Goal: Information Seeking & Learning: Learn about a topic

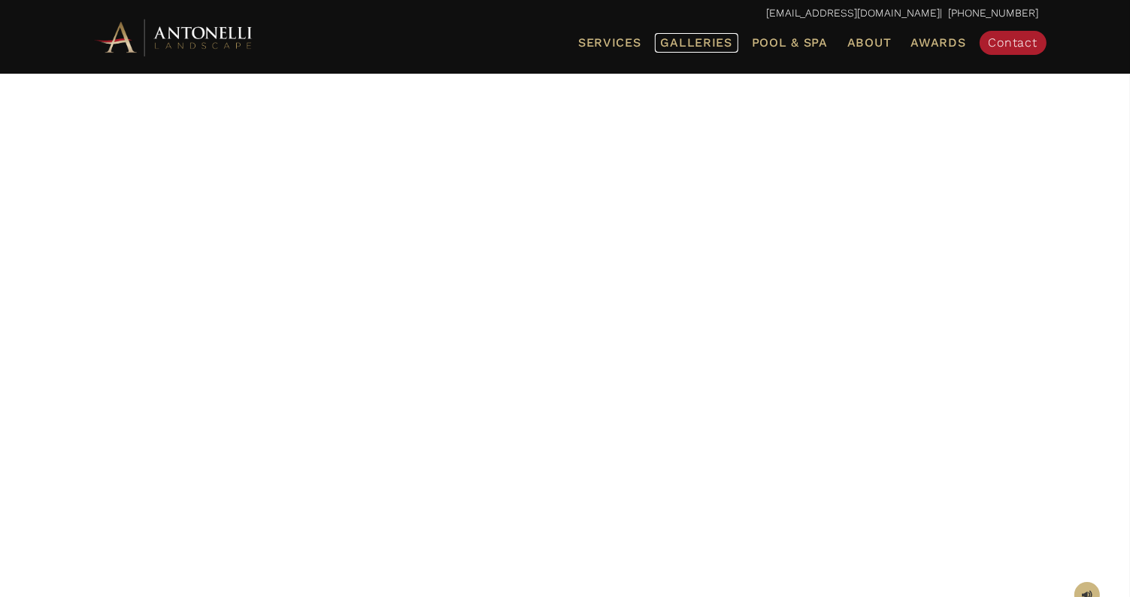
click at [690, 45] on span "Galleries" at bounding box center [696, 42] width 71 height 14
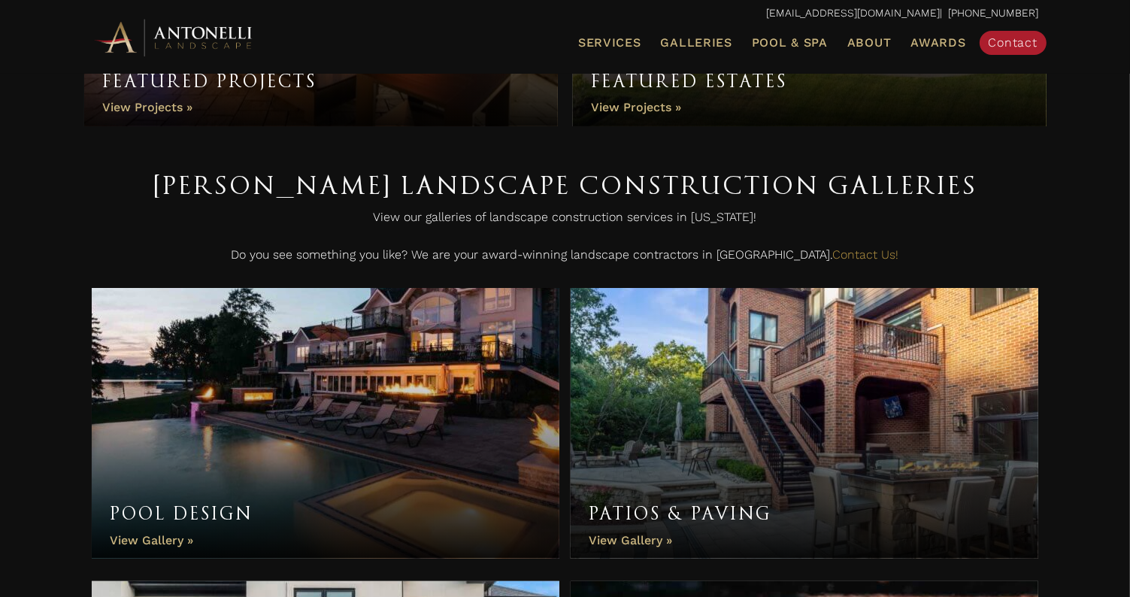
scroll to position [301, 0]
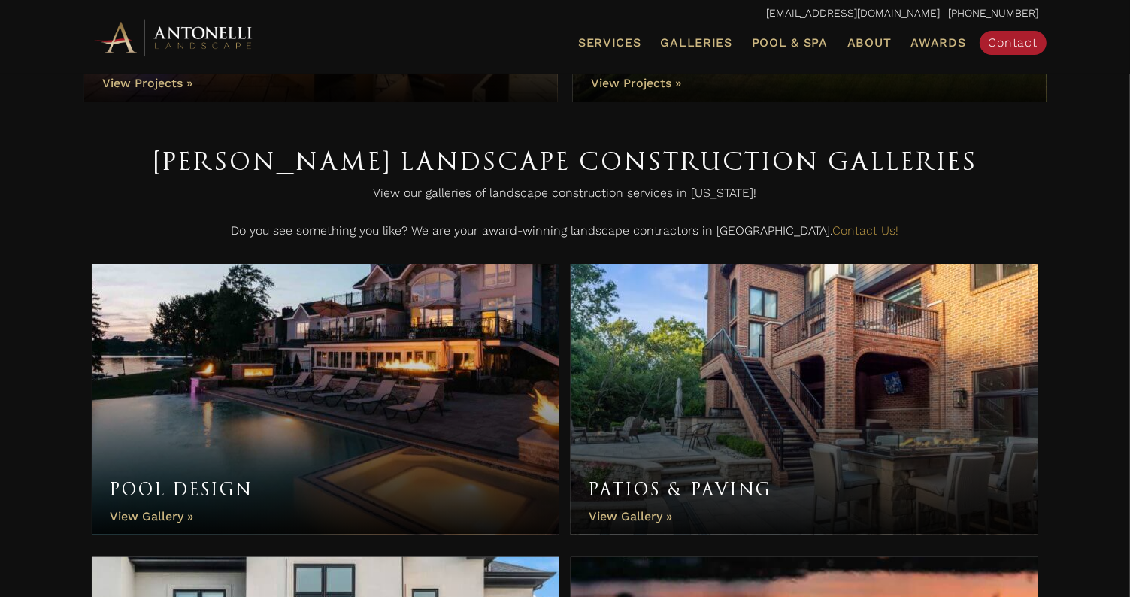
click at [195, 426] on link "Pool Design" at bounding box center [326, 399] width 468 height 271
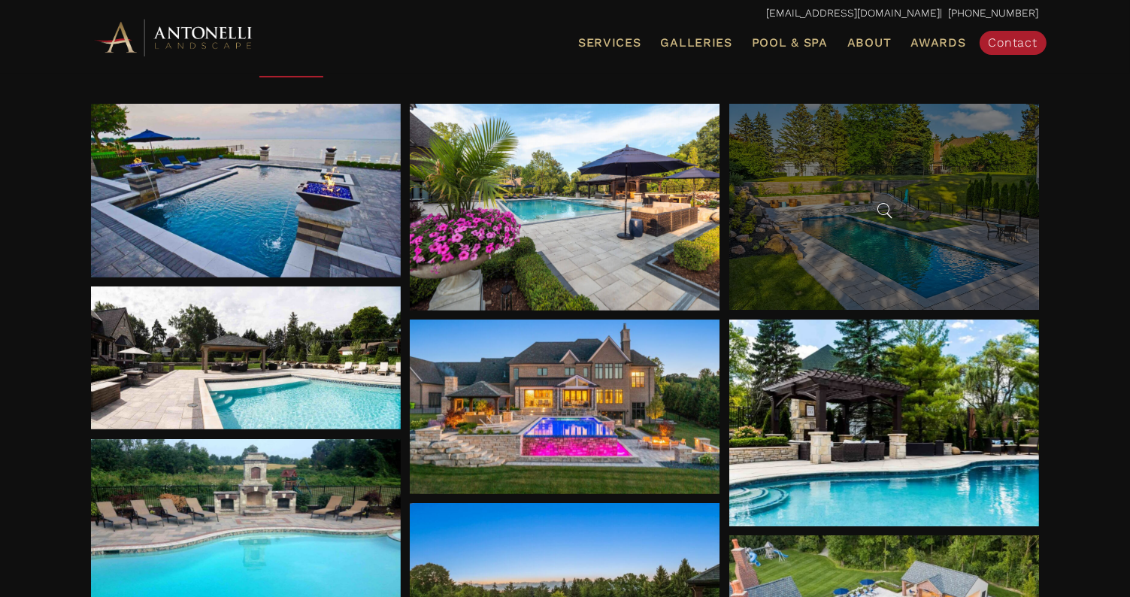
scroll to position [301, 0]
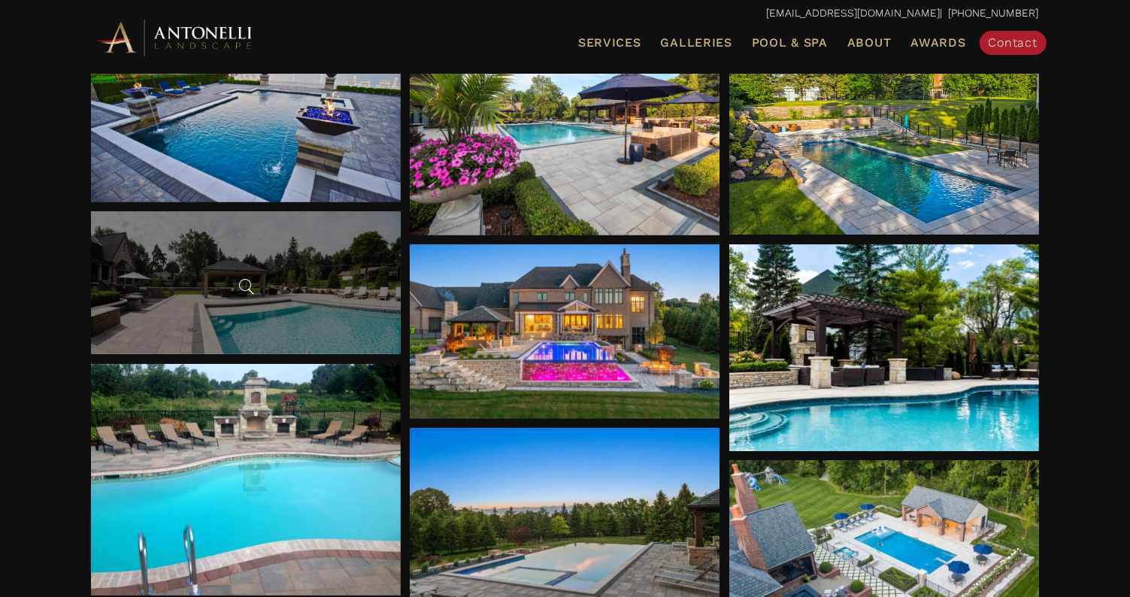
click at [212, 283] on div at bounding box center [246, 282] width 310 height 143
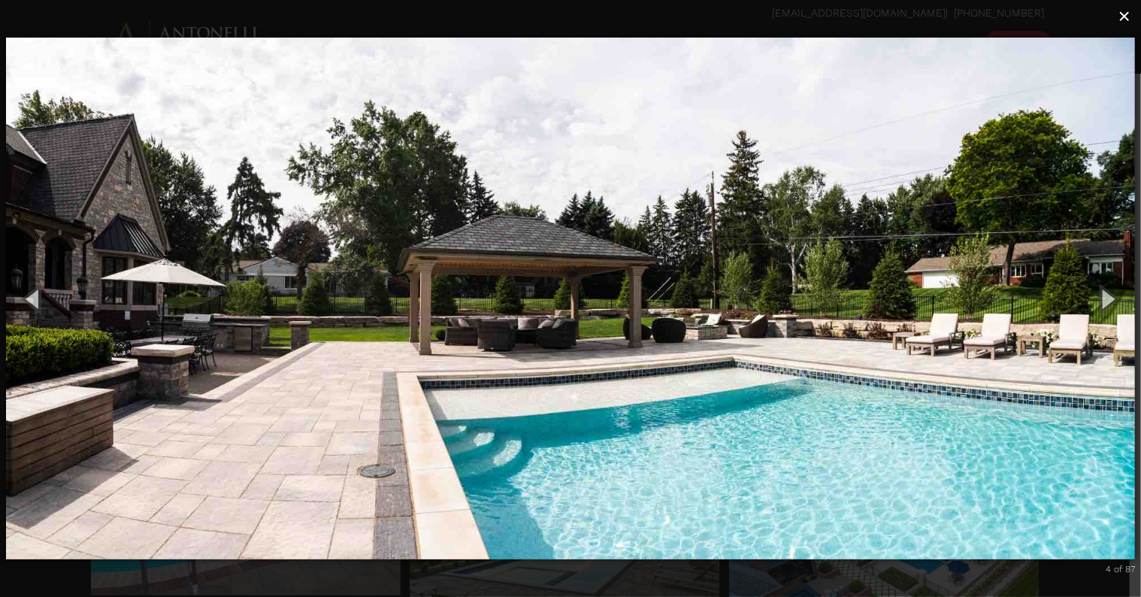
click at [1128, 20] on span "×" at bounding box center [1125, 16] width 12 height 23
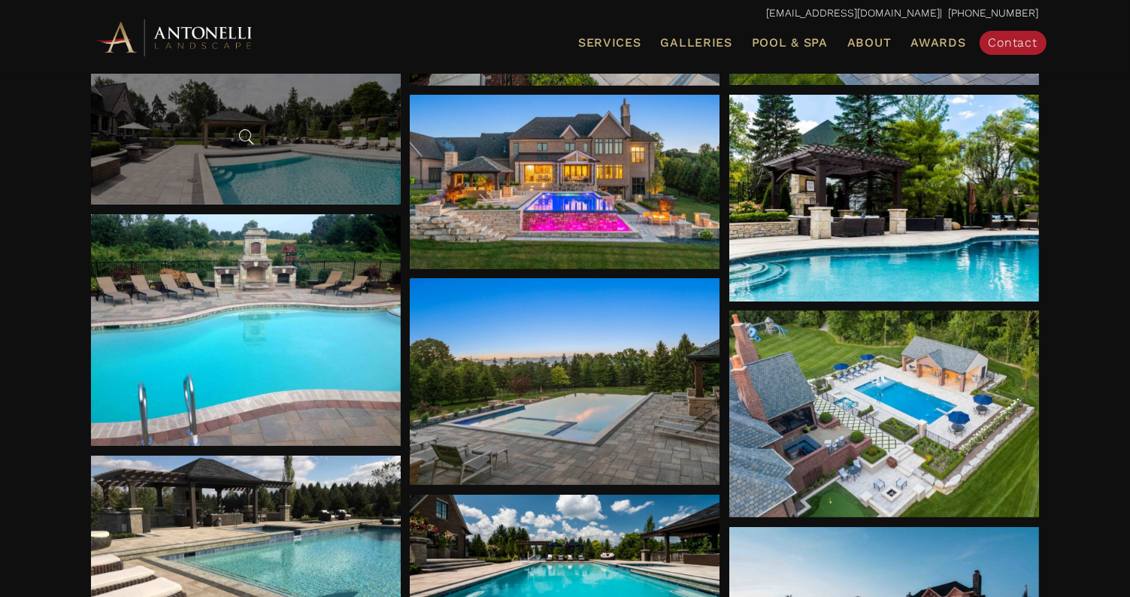
scroll to position [451, 0]
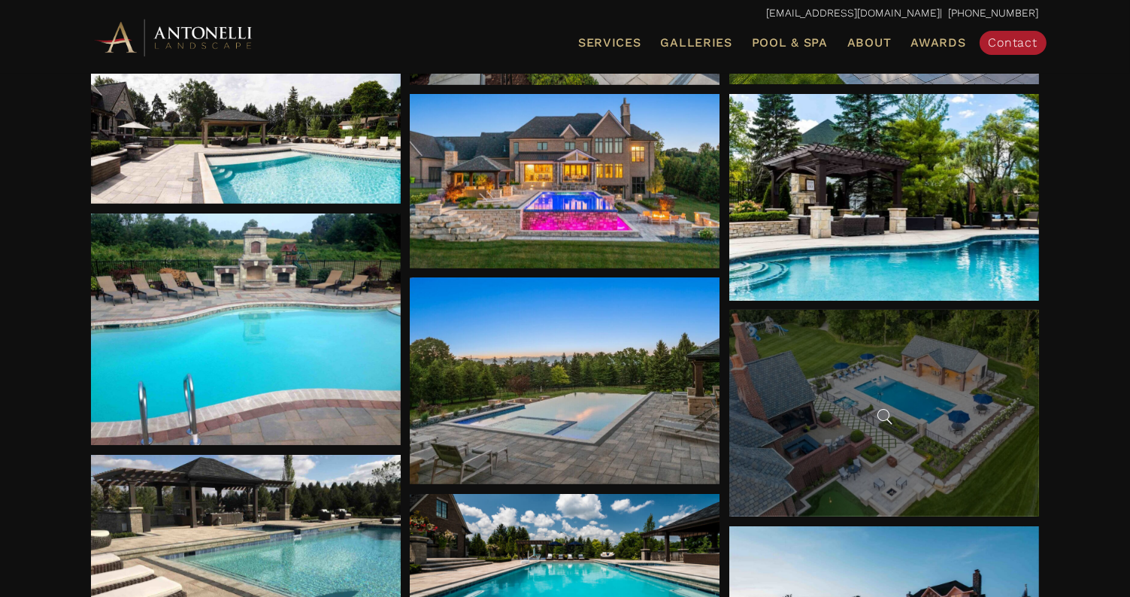
click at [943, 395] on div at bounding box center [884, 413] width 310 height 207
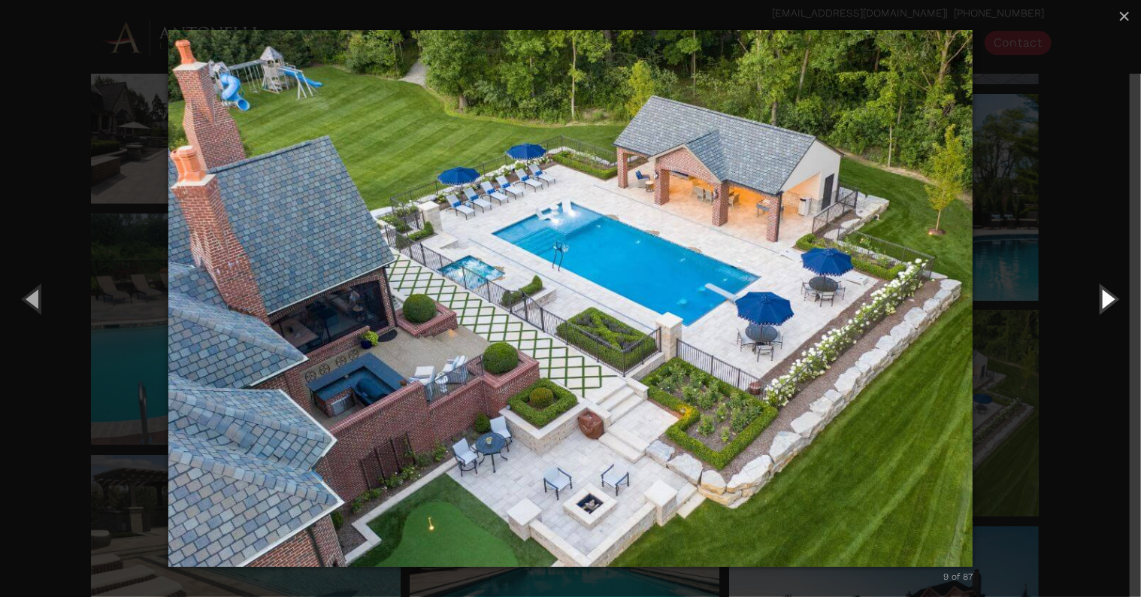
click at [1116, 298] on button "Next (Right arrow key)" at bounding box center [1107, 298] width 68 height 83
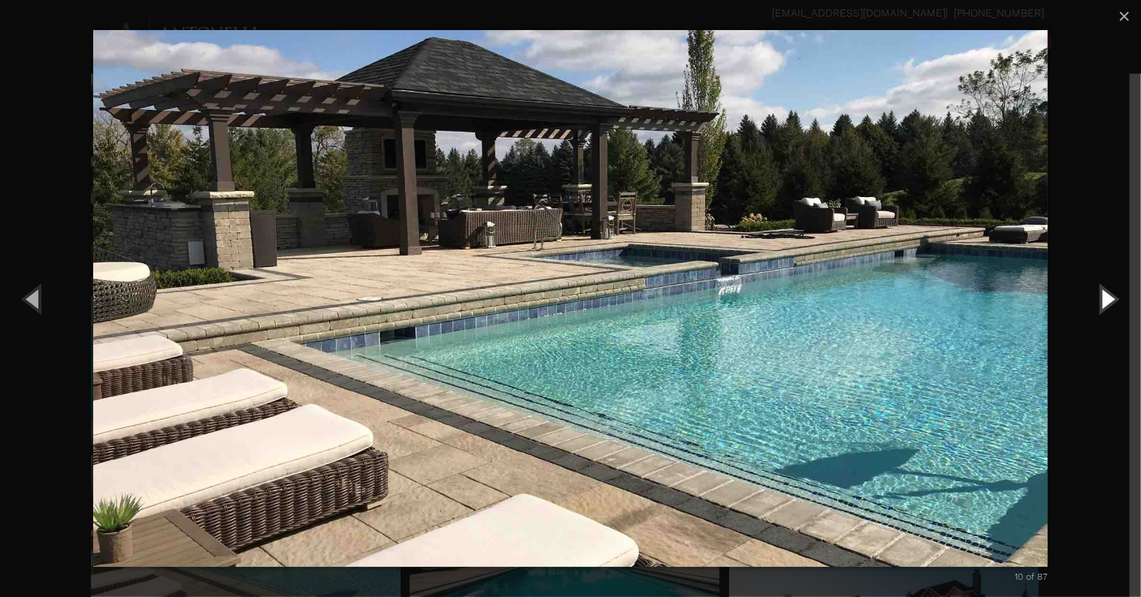
click at [1116, 298] on button "Next (Right arrow key)" at bounding box center [1107, 298] width 68 height 83
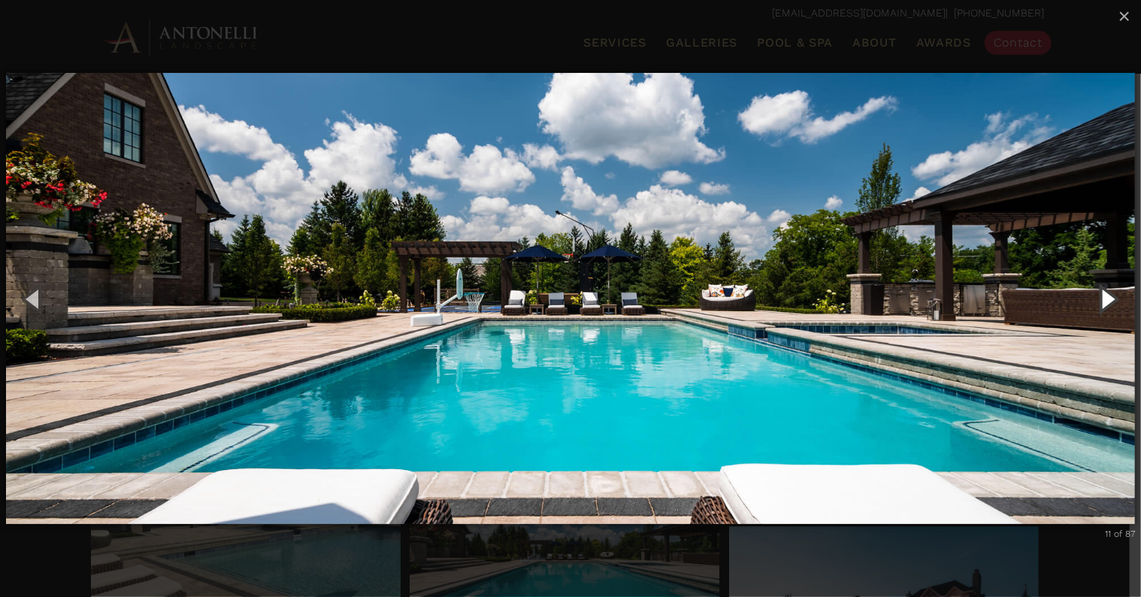
click at [1116, 298] on button "Next (Right arrow key)" at bounding box center [1107, 298] width 68 height 83
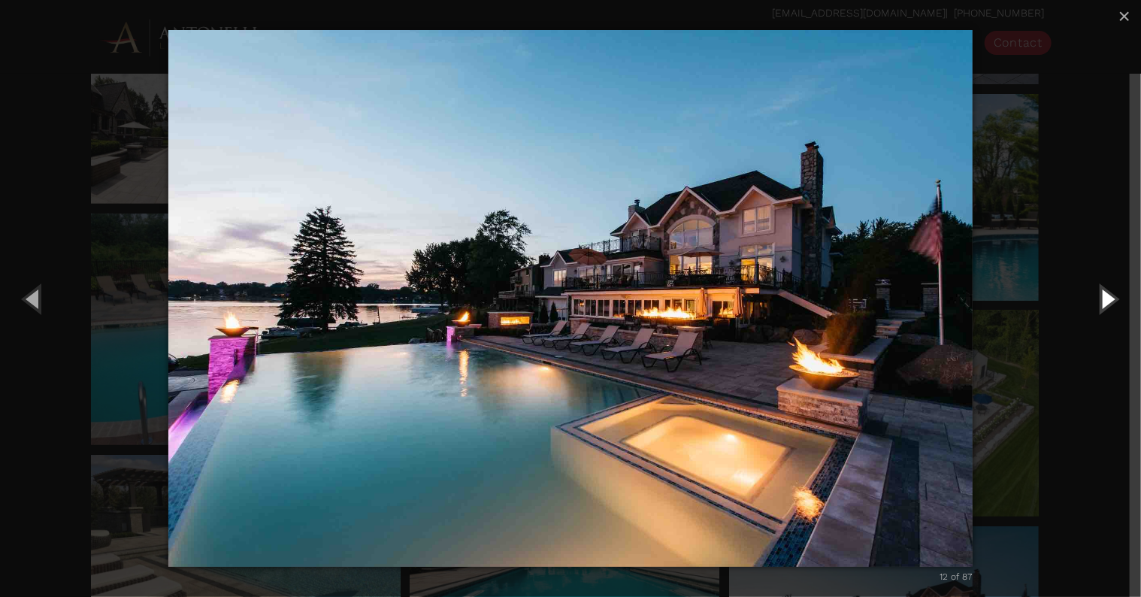
click at [1116, 298] on button "Next (Right arrow key)" at bounding box center [1107, 298] width 68 height 83
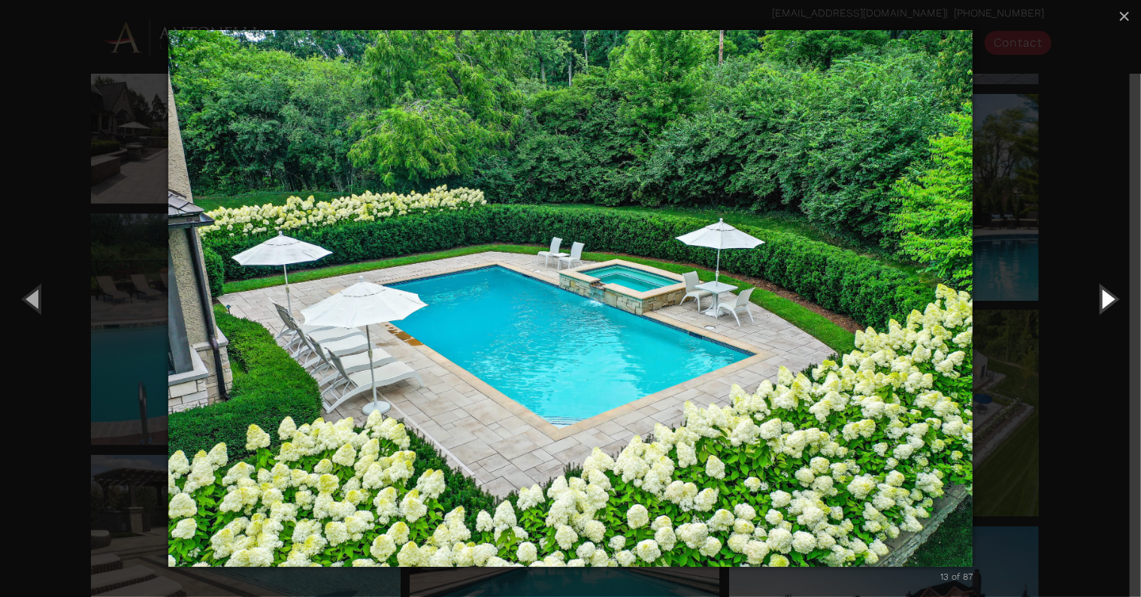
click at [1116, 298] on button "Next (Right arrow key)" at bounding box center [1107, 298] width 68 height 83
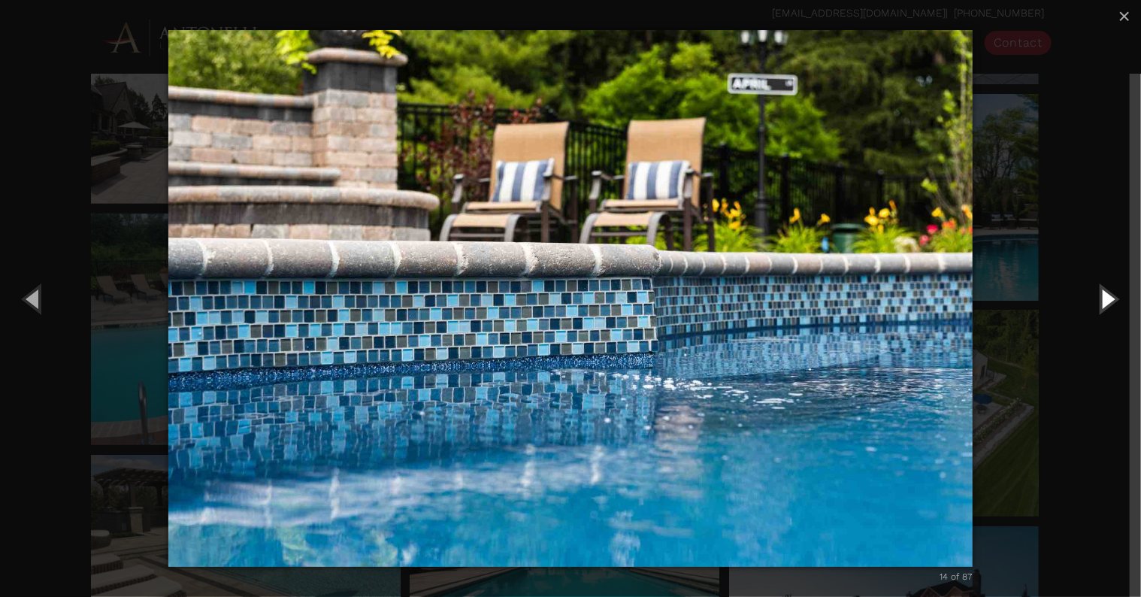
click at [1116, 298] on button "Next (Right arrow key)" at bounding box center [1107, 298] width 68 height 83
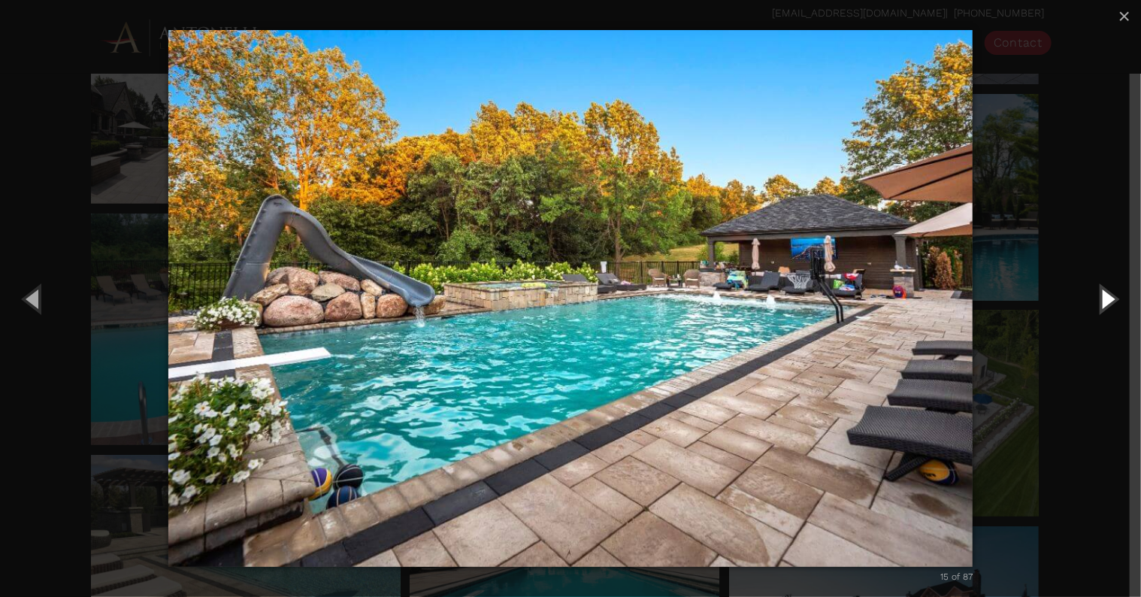
click at [1116, 298] on button "Next (Right arrow key)" at bounding box center [1107, 298] width 68 height 83
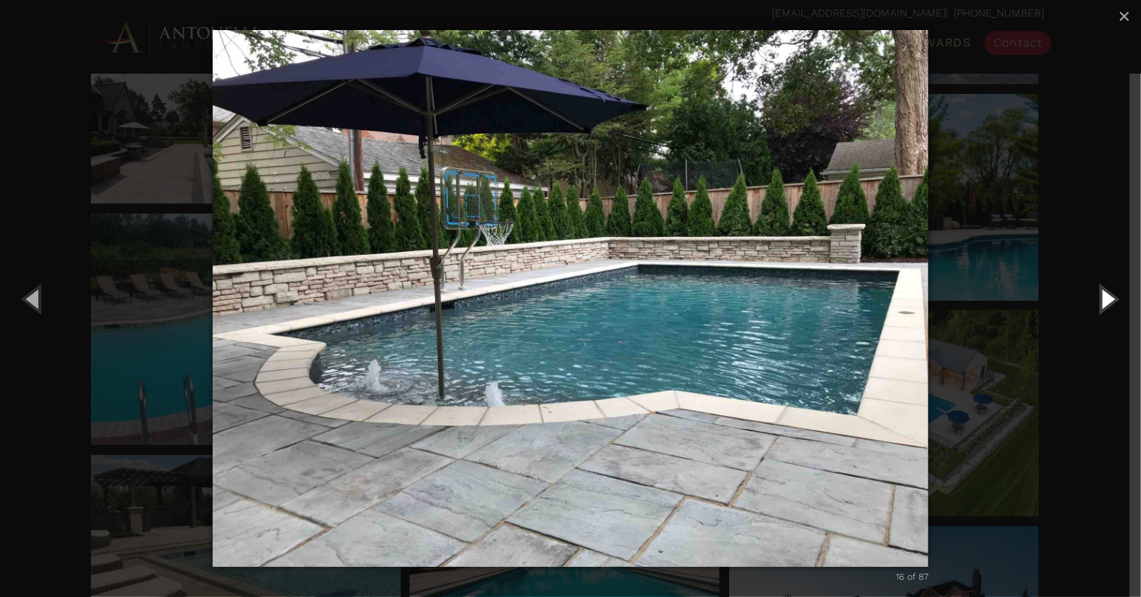
click at [1116, 298] on button "Next (Right arrow key)" at bounding box center [1107, 298] width 68 height 83
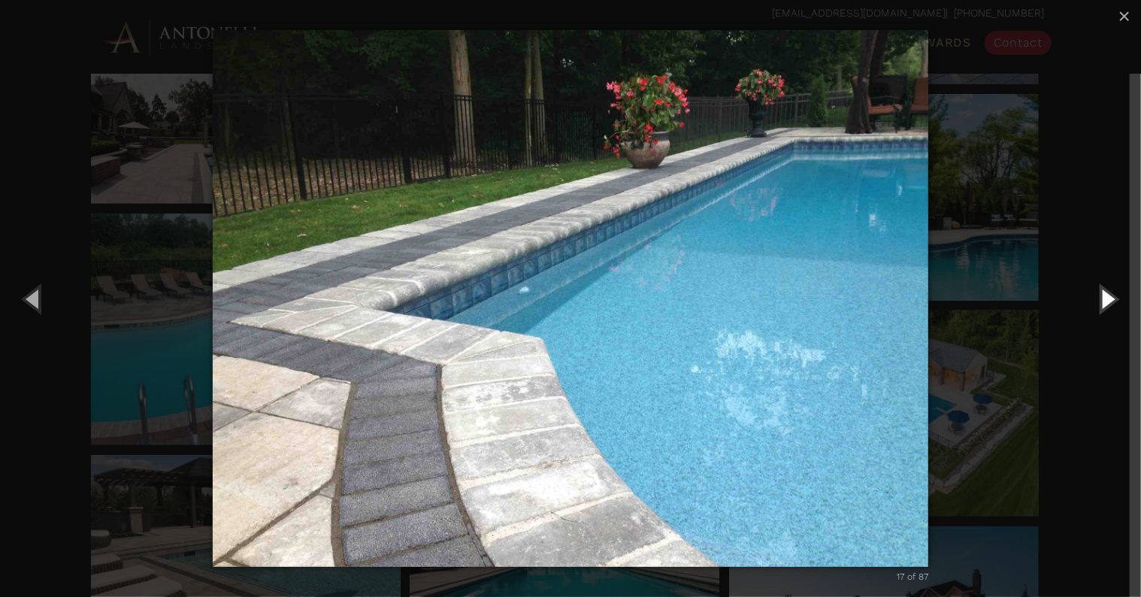
click at [1094, 298] on button "Next (Right arrow key)" at bounding box center [1107, 298] width 68 height 83
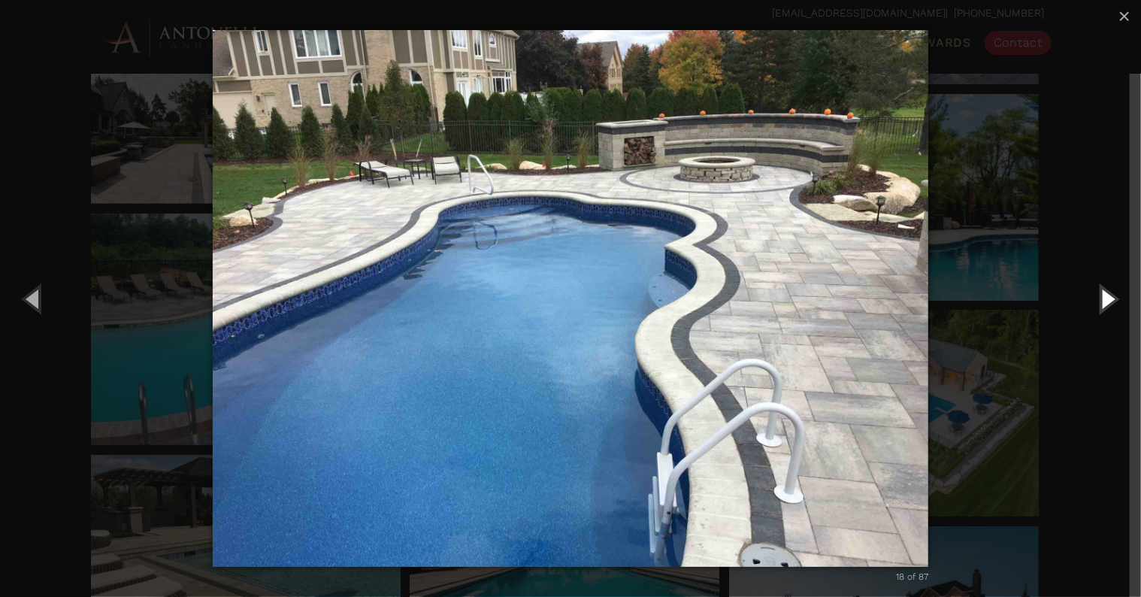
click at [1094, 298] on button "Next (Right arrow key)" at bounding box center [1107, 298] width 68 height 83
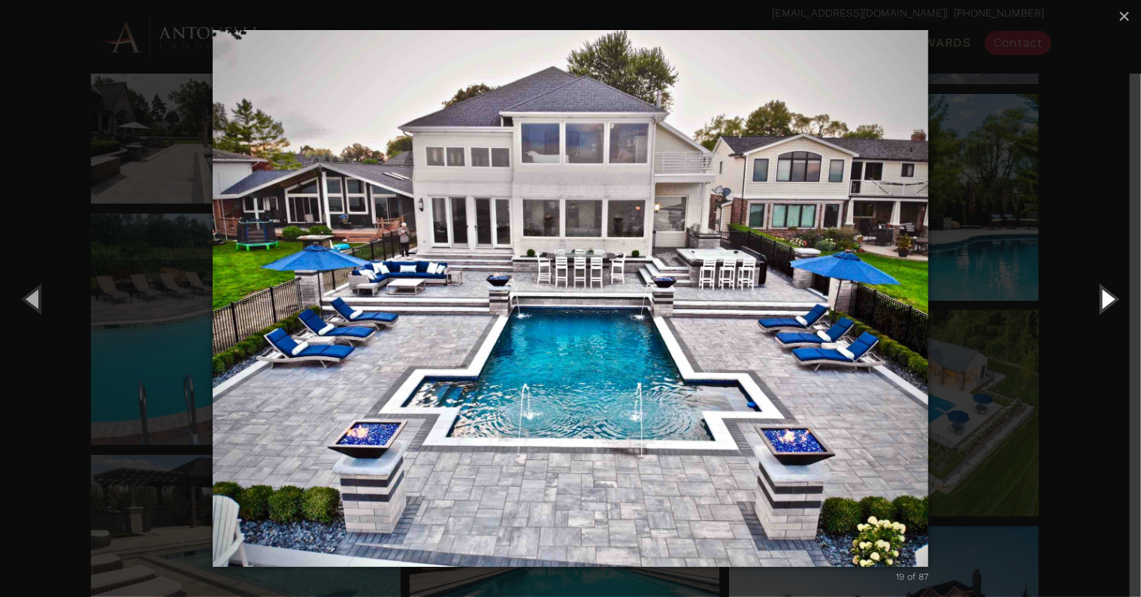
click at [1094, 298] on button "Next (Right arrow key)" at bounding box center [1107, 298] width 68 height 83
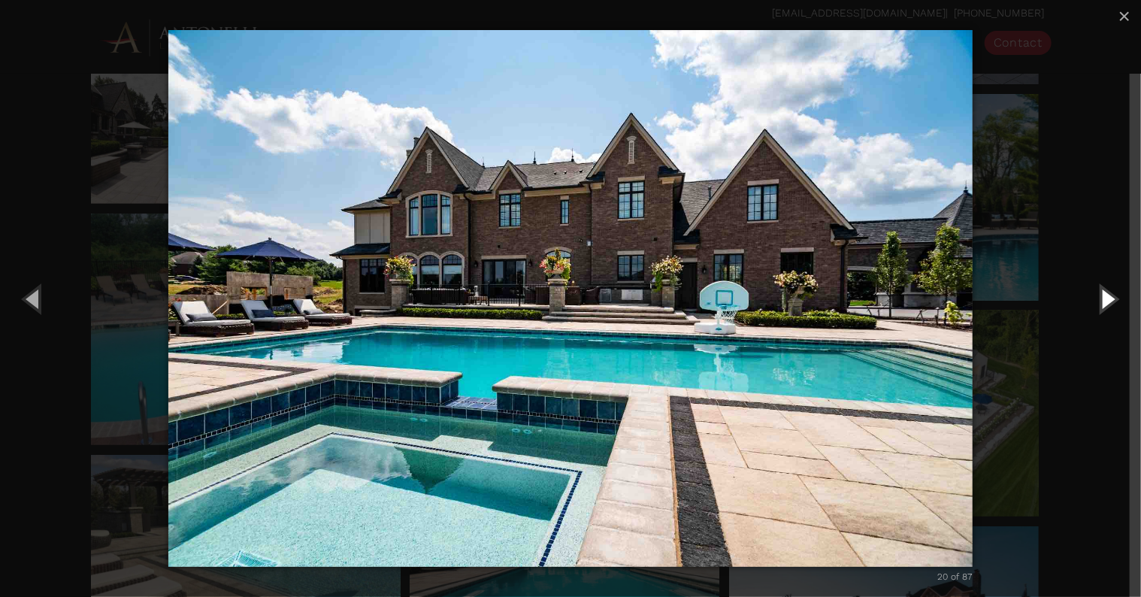
click at [1094, 298] on button "Next (Right arrow key)" at bounding box center [1107, 298] width 68 height 83
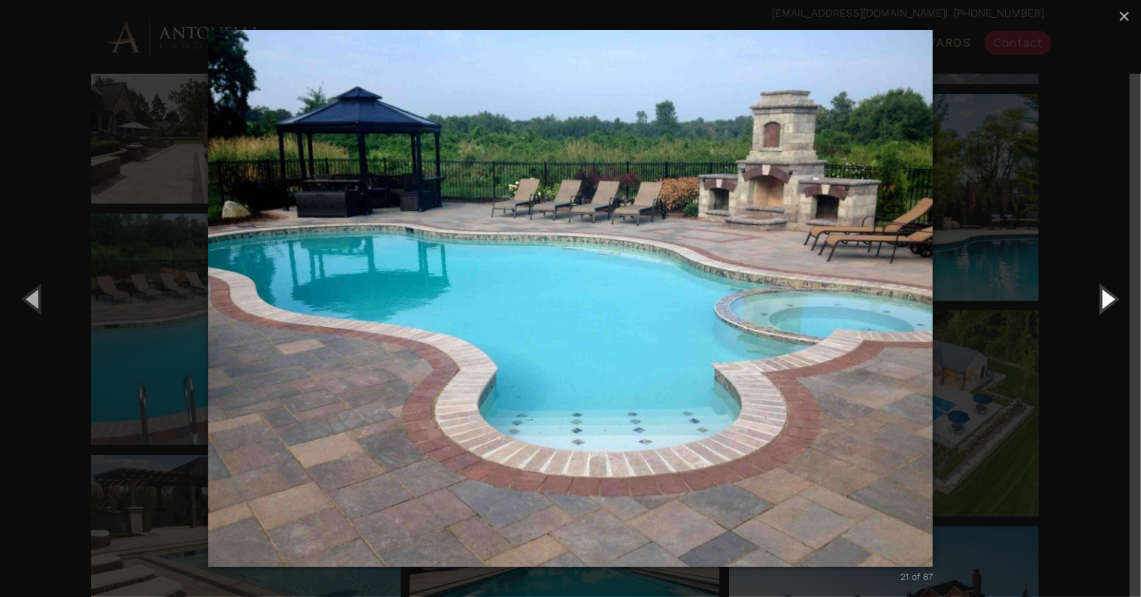
click at [1094, 298] on button "Next (Right arrow key)" at bounding box center [1107, 298] width 68 height 83
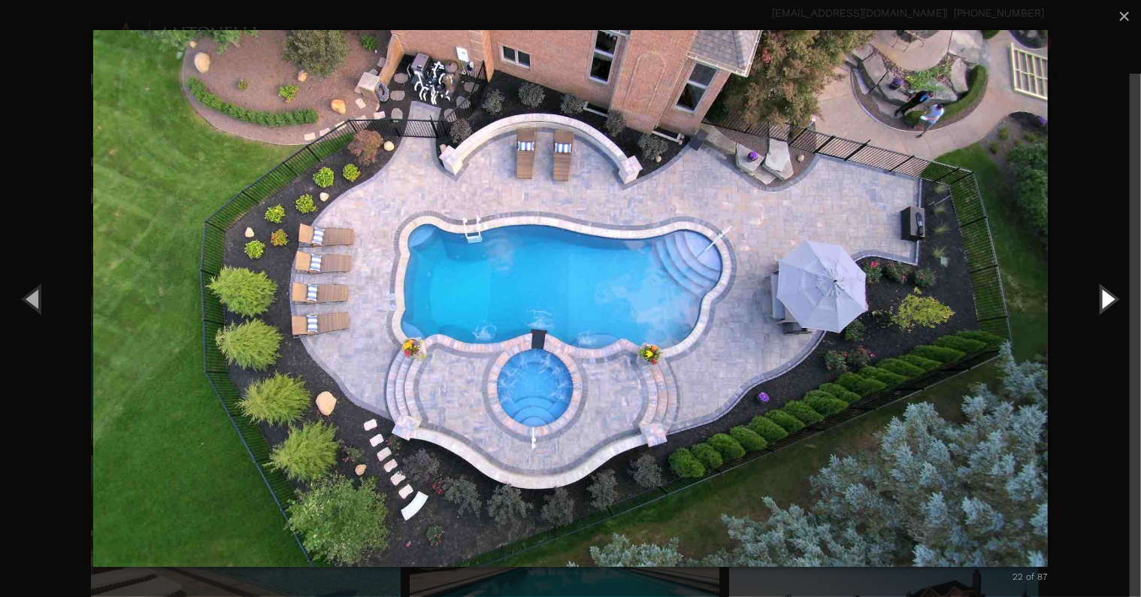
click at [1094, 298] on button "Next (Right arrow key)" at bounding box center [1107, 298] width 68 height 83
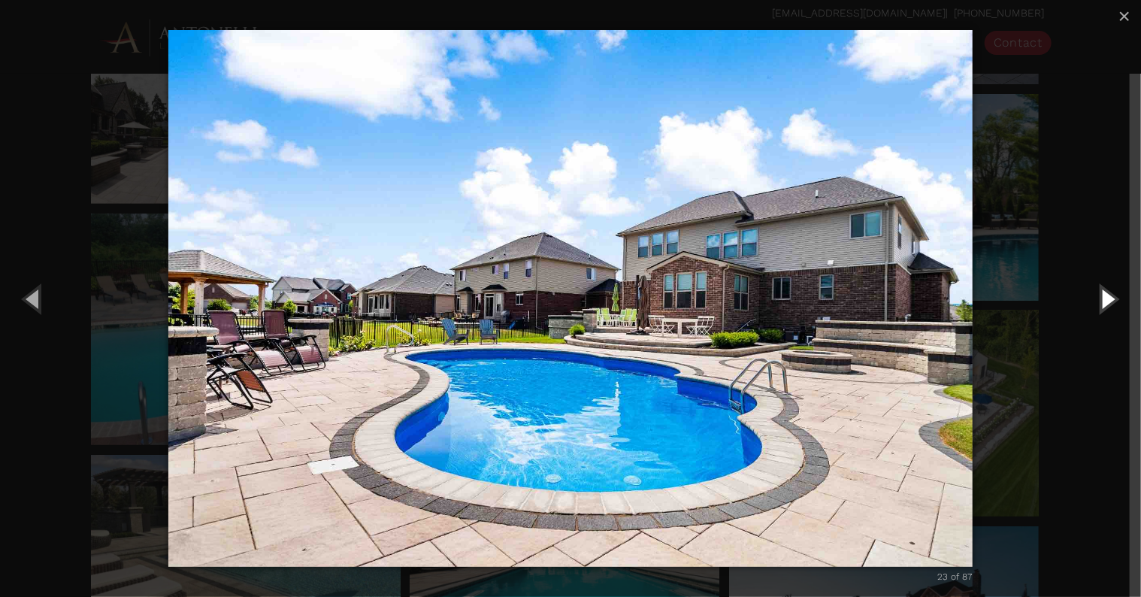
click at [1094, 298] on button "Next (Right arrow key)" at bounding box center [1107, 298] width 68 height 83
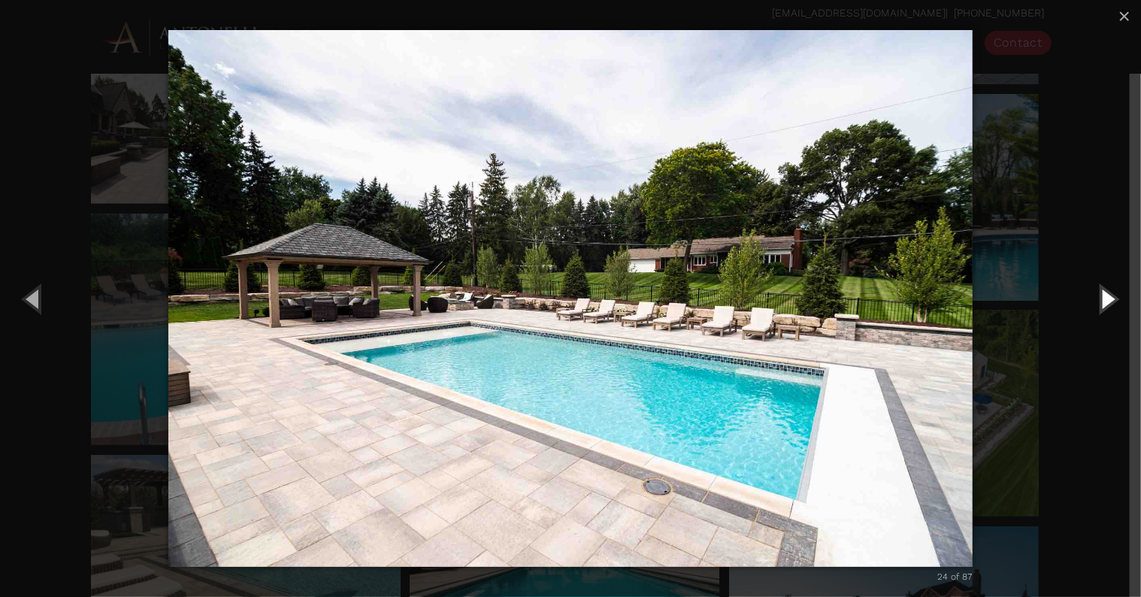
click at [1094, 298] on button "Next (Right arrow key)" at bounding box center [1107, 298] width 68 height 83
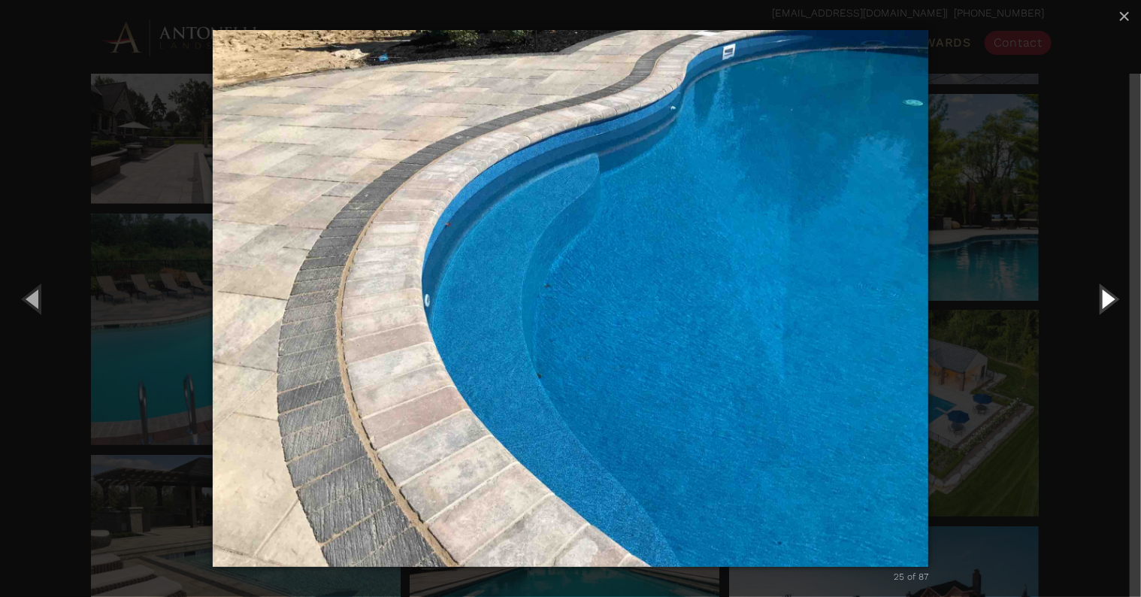
click at [1094, 298] on button "Next (Right arrow key)" at bounding box center [1107, 298] width 68 height 83
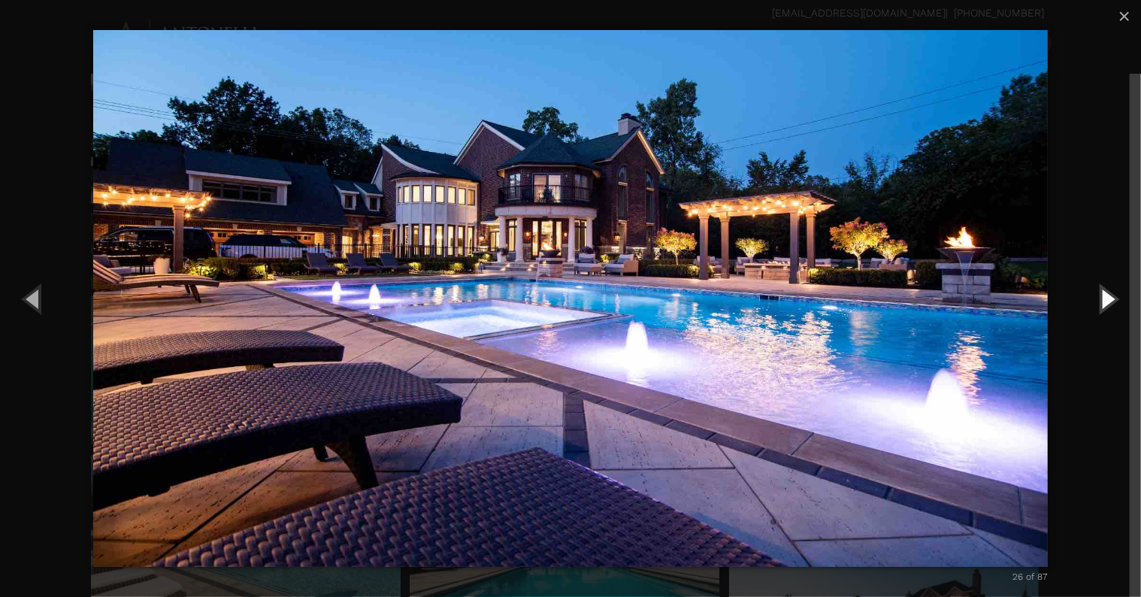
click at [1094, 298] on button "Next (Right arrow key)" at bounding box center [1107, 298] width 68 height 83
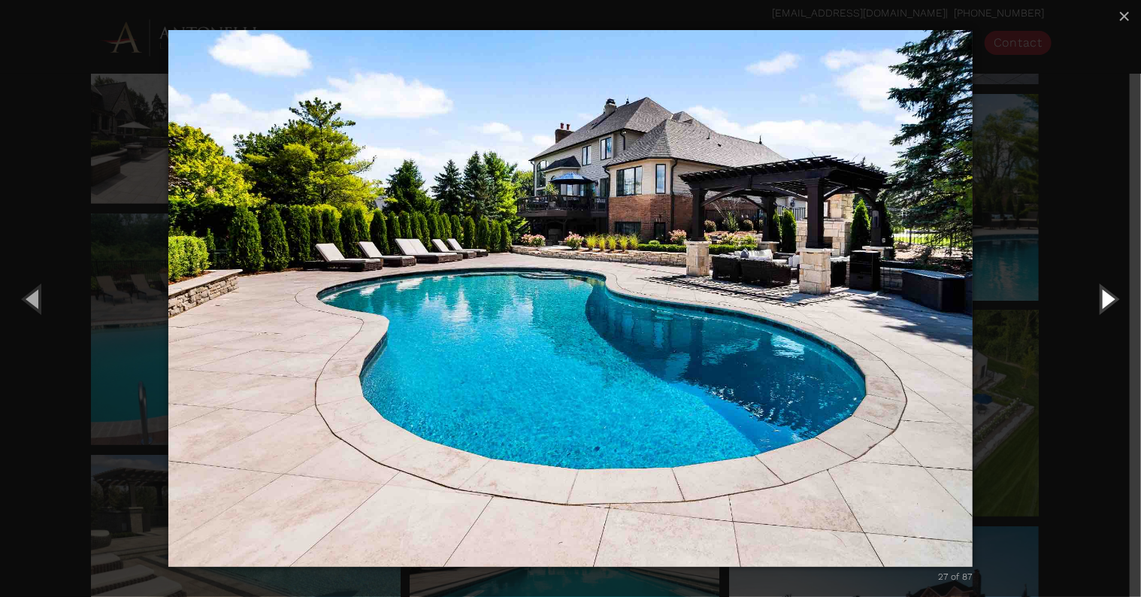
click at [1094, 298] on button "Next (Right arrow key)" at bounding box center [1107, 298] width 68 height 83
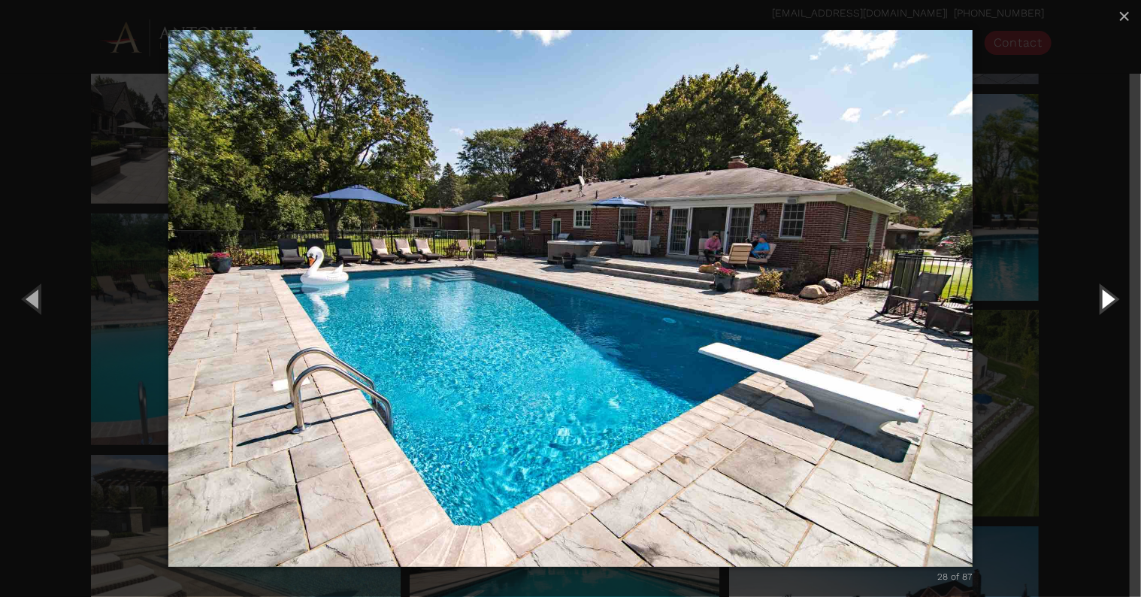
click at [1094, 298] on button "Next (Right arrow key)" at bounding box center [1107, 298] width 68 height 83
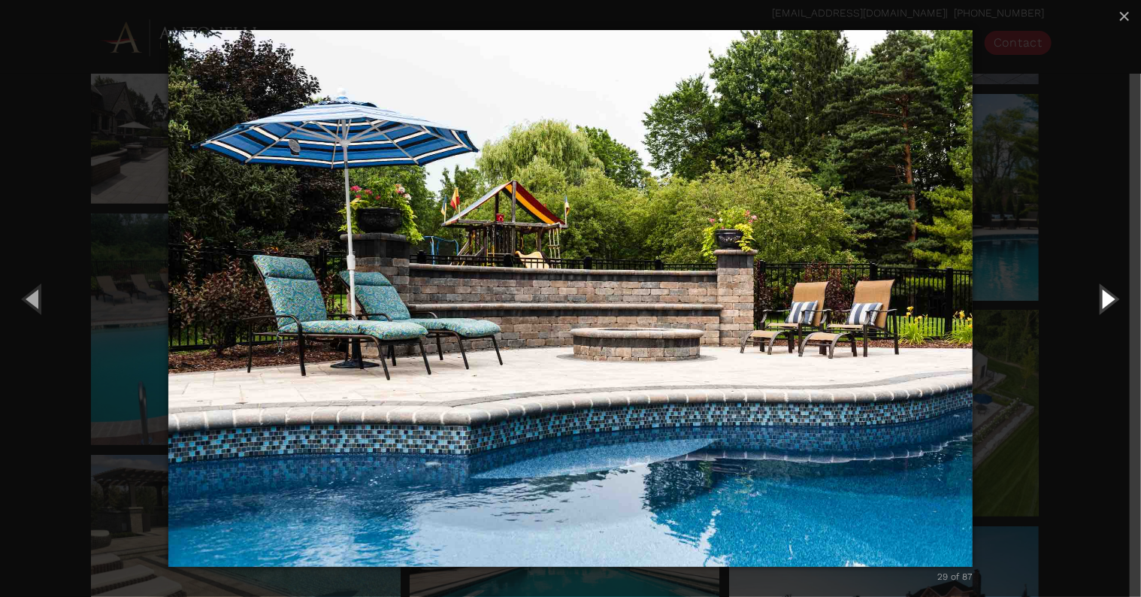
click at [1094, 298] on button "Next (Right arrow key)" at bounding box center [1107, 298] width 68 height 83
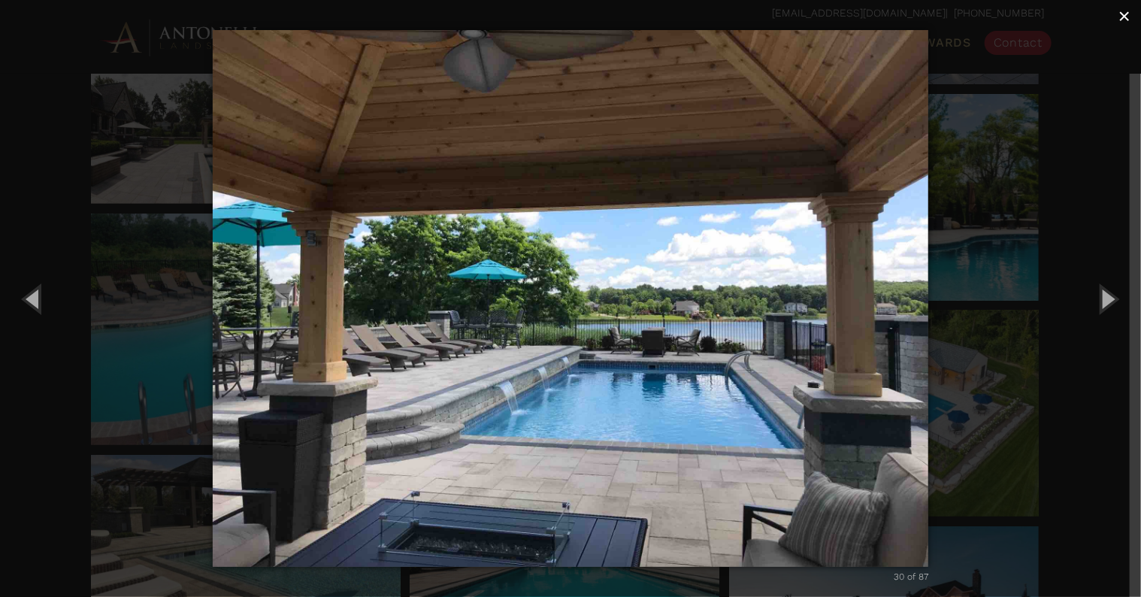
click at [1122, 25] on span "×" at bounding box center [1125, 16] width 12 height 23
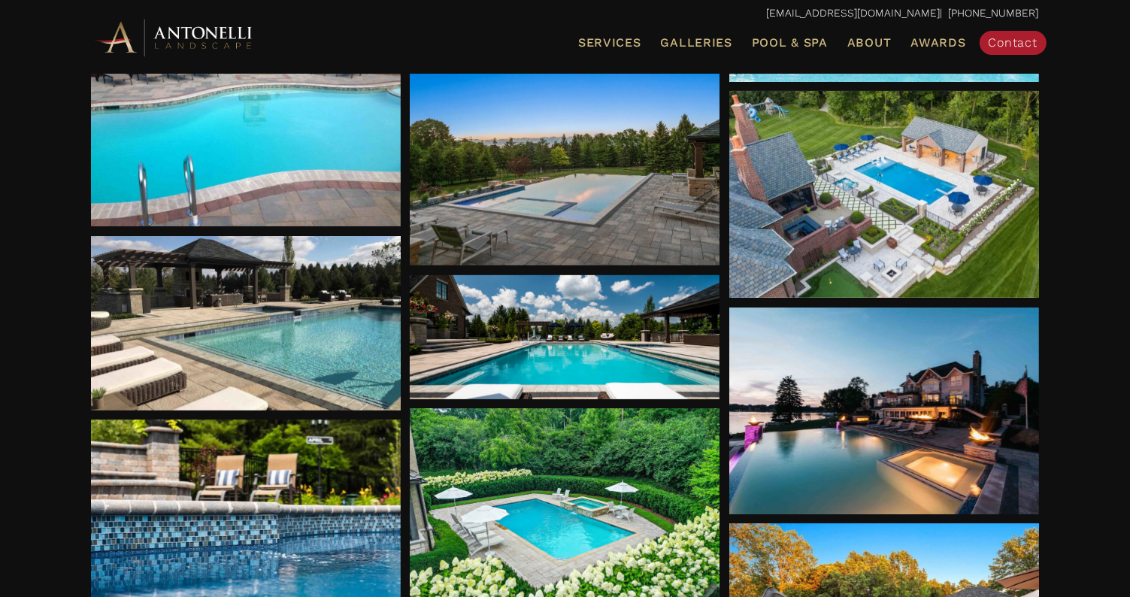
scroll to position [0, 0]
